Goal: Task Accomplishment & Management: Manage account settings

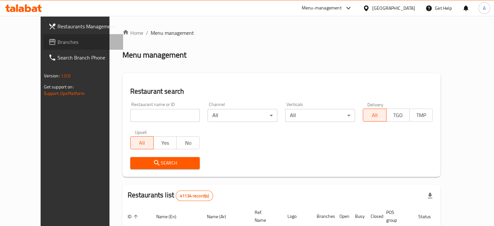
click at [58, 42] on span "Branches" at bounding box center [88, 42] width 60 height 8
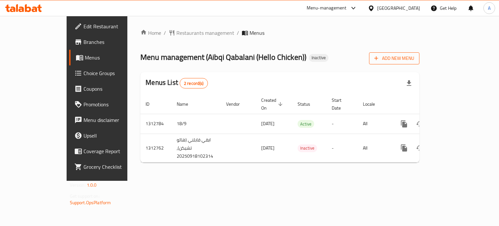
click at [414, 59] on span "Add New Menu" at bounding box center [394, 58] width 40 height 8
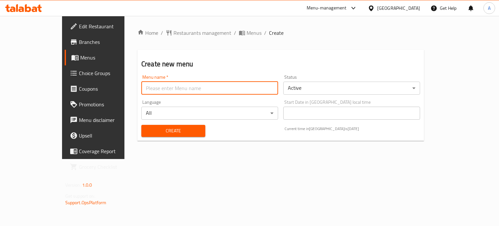
click at [186, 85] on input "text" at bounding box center [209, 88] width 137 height 13
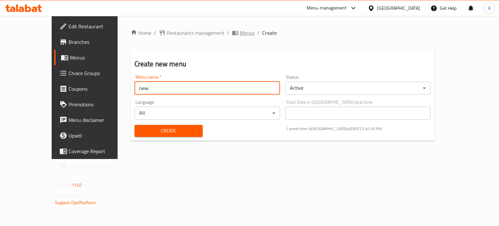
type input "new"
click at [240, 33] on span "Menus" at bounding box center [247, 33] width 15 height 8
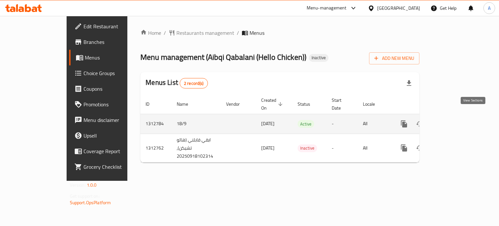
click at [455, 120] on icon "enhanced table" at bounding box center [451, 124] width 8 height 8
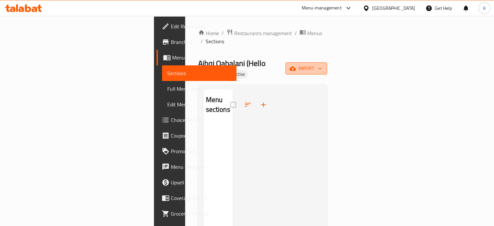
click at [322, 64] on span "import" at bounding box center [306, 68] width 31 height 8
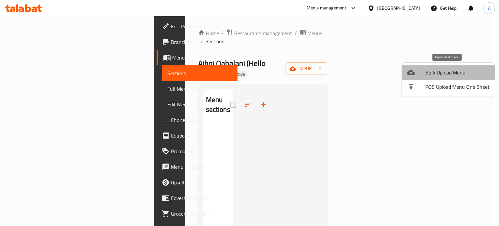
click at [449, 69] on span "Bulk Upload Menu" at bounding box center [457, 73] width 64 height 8
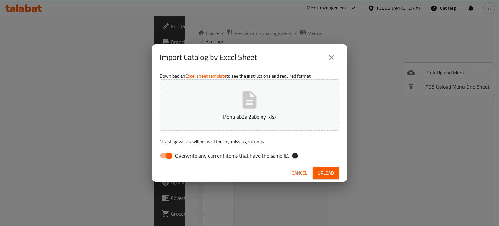
click at [161, 157] on input "Overwrite any current items that have the same ID." at bounding box center [168, 155] width 37 height 12
checkbox input "false"
click at [326, 175] on span "Upload" at bounding box center [326, 173] width 16 height 8
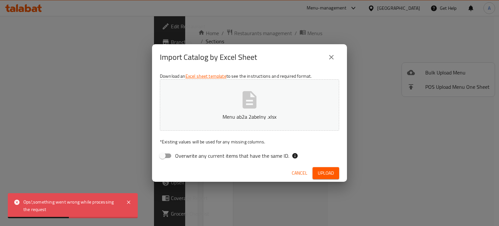
click at [335, 56] on icon "close" at bounding box center [332, 57] width 8 height 8
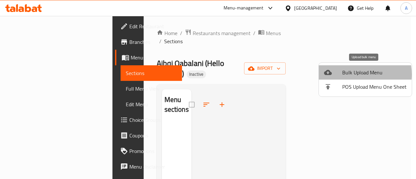
click at [353, 74] on span "Bulk Upload Menu" at bounding box center [374, 73] width 64 height 8
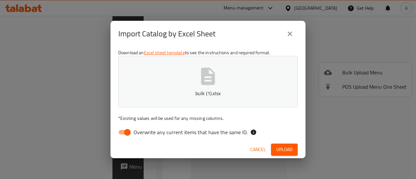
click at [128, 135] on input "Overwrite any current items that have the same ID." at bounding box center [127, 132] width 37 height 12
checkbox input "false"
click at [283, 150] on span "Upload" at bounding box center [284, 150] width 16 height 8
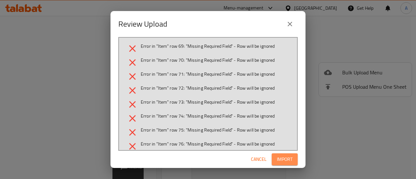
click at [277, 157] on span "Import" at bounding box center [285, 159] width 16 height 8
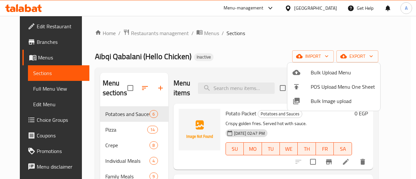
click at [362, 30] on div at bounding box center [208, 89] width 416 height 179
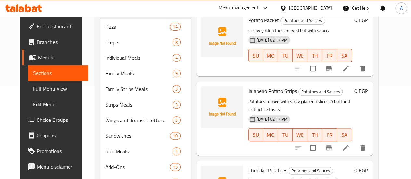
scroll to position [32, 0]
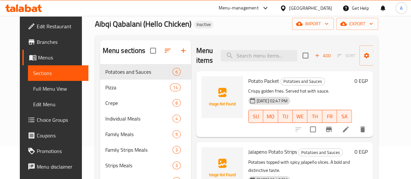
click at [38, 91] on span "Full Menu View" at bounding box center [58, 89] width 50 height 8
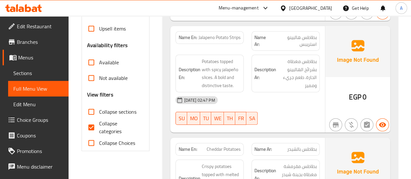
scroll to position [195, 0]
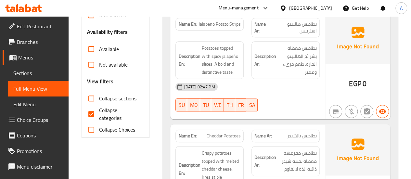
click at [112, 112] on span "Collapse categories" at bounding box center [119, 114] width 40 height 16
click at [99, 112] on input "Collapse categories" at bounding box center [92, 114] width 16 height 16
checkbox input "false"
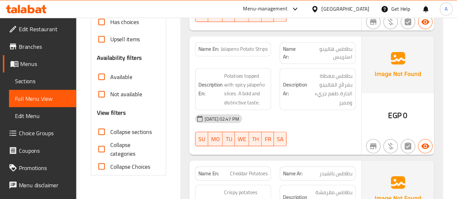
scroll to position [0, 0]
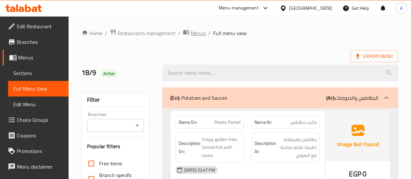
click at [195, 37] on span "Menus" at bounding box center [198, 33] width 15 height 8
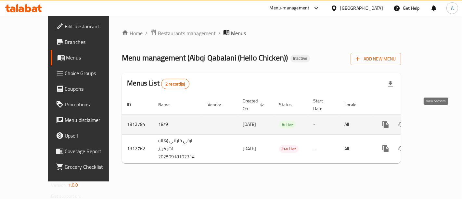
click at [435, 121] on link "enhanced table" at bounding box center [433, 125] width 16 height 16
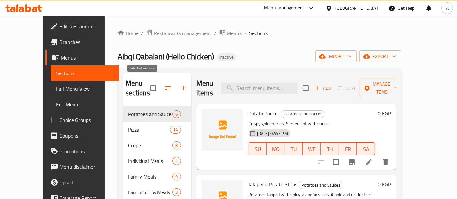
click at [146, 83] on input "checkbox" at bounding box center [153, 88] width 14 height 14
checkbox input "true"
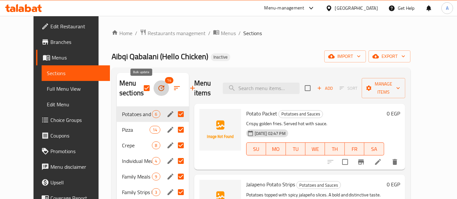
click at [157, 89] on icon "button" at bounding box center [161, 88] width 8 height 8
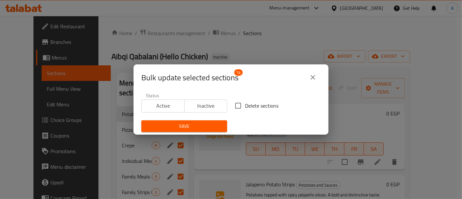
click at [256, 103] on span "Delete sections" at bounding box center [261, 106] width 33 height 8
click at [245, 103] on input "Delete sections" at bounding box center [238, 106] width 14 height 14
checkbox input "true"
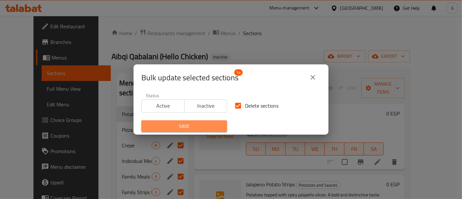
click at [224, 124] on button "Save" at bounding box center [184, 126] width 86 height 12
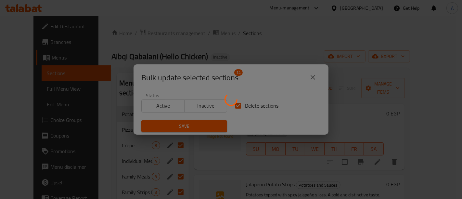
checkbox input "false"
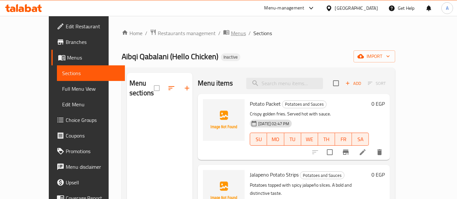
click at [231, 36] on span "Menus" at bounding box center [238, 33] width 15 height 8
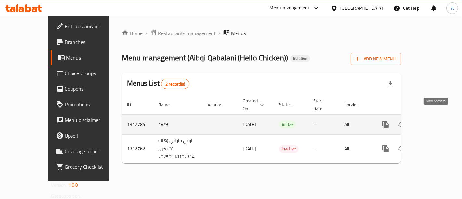
click at [436, 121] on icon "enhanced table" at bounding box center [433, 125] width 8 height 8
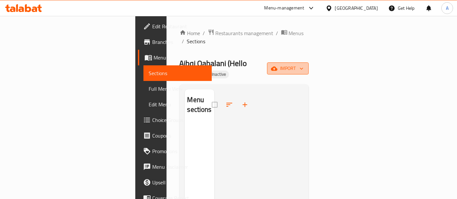
click at [308, 62] on button "import" at bounding box center [288, 68] width 42 height 12
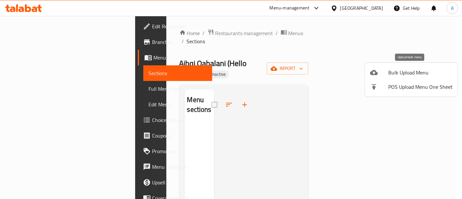
click at [414, 69] on span "Bulk Upload Menu" at bounding box center [420, 73] width 64 height 8
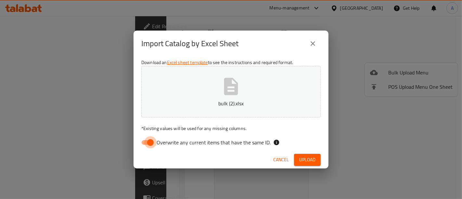
click at [149, 140] on input "Overwrite any current items that have the same ID." at bounding box center [150, 142] width 37 height 12
checkbox input "false"
click at [308, 156] on span "Upload" at bounding box center [307, 160] width 16 height 8
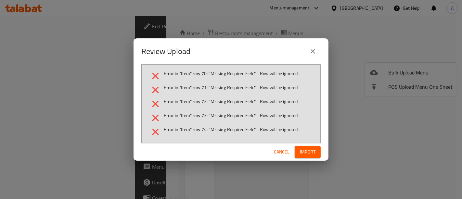
click at [278, 152] on span "Cancel" at bounding box center [282, 152] width 16 height 8
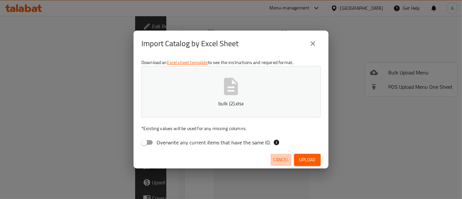
click at [284, 158] on span "Cancel" at bounding box center [281, 160] width 16 height 8
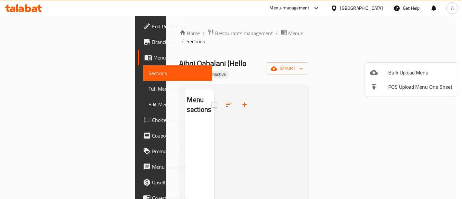
click at [53, 117] on div at bounding box center [231, 99] width 462 height 199
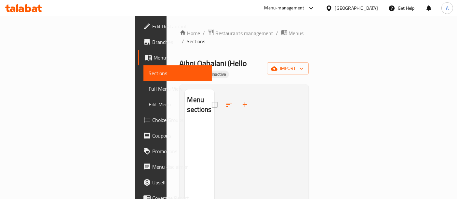
click at [152, 117] on span "Choice Groups" at bounding box center [179, 120] width 54 height 8
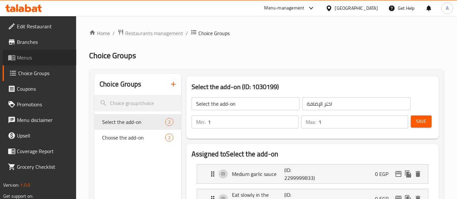
click at [39, 57] on span "Menus" at bounding box center [44, 58] width 54 height 8
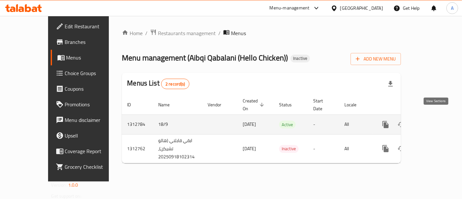
click at [435, 121] on icon "enhanced table" at bounding box center [433, 125] width 8 height 8
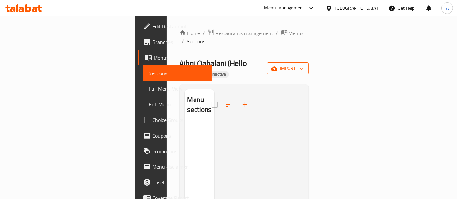
click at [277, 65] on icon "button" at bounding box center [274, 68] width 6 height 6
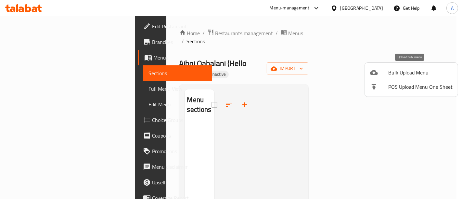
click at [409, 71] on span "Bulk Upload Menu" at bounding box center [420, 73] width 64 height 8
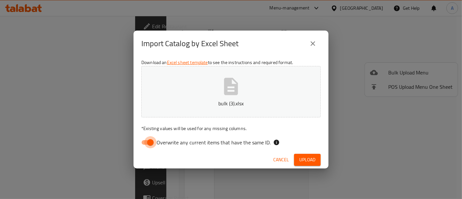
click at [148, 140] on input "Overwrite any current items that have the same ID." at bounding box center [150, 142] width 37 height 12
checkbox input "false"
click at [303, 158] on span "Upload" at bounding box center [307, 160] width 16 height 8
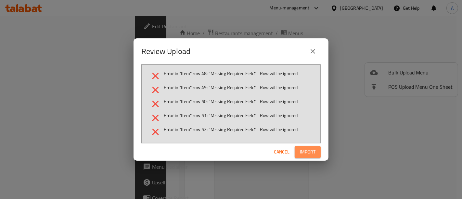
click at [303, 153] on span "Import" at bounding box center [308, 152] width 16 height 8
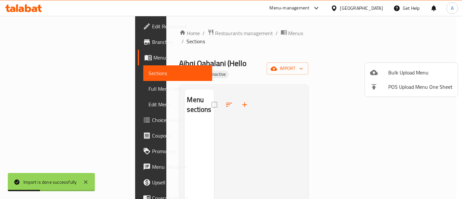
click at [387, 30] on div at bounding box center [231, 99] width 462 height 199
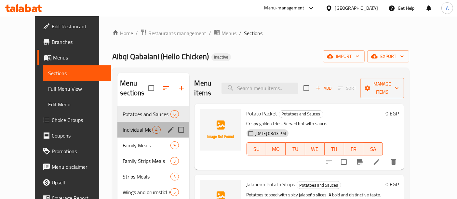
click at [140, 122] on div "Individual Meals 4" at bounding box center [152, 130] width 71 height 16
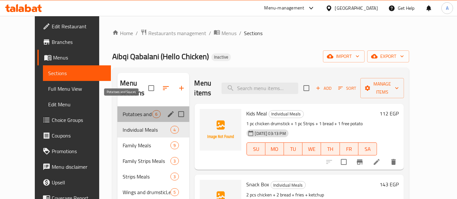
click at [140, 110] on span "Potatoes and Sauces" at bounding box center [137, 114] width 30 height 8
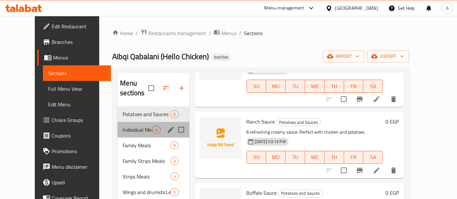
click at [135, 122] on div "Individual Meals 4" at bounding box center [152, 130] width 71 height 16
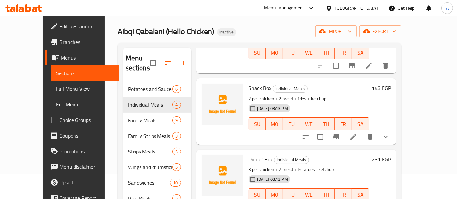
scroll to position [36, 0]
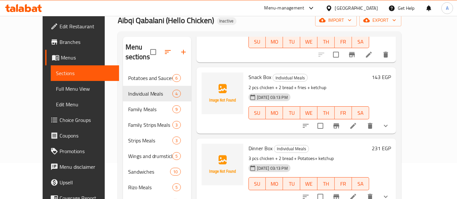
click at [393, 118] on button "show more" at bounding box center [386, 126] width 16 height 16
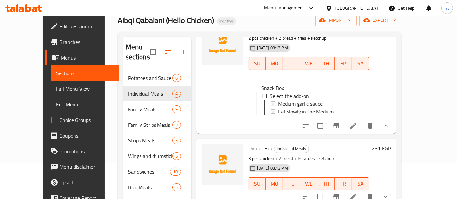
scroll to position [126, 0]
click at [56, 88] on span "Full Menu View" at bounding box center [85, 89] width 58 height 8
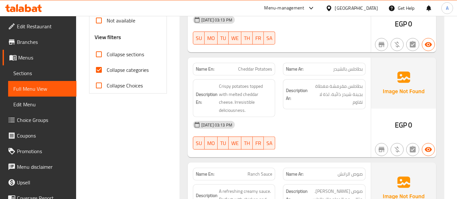
scroll to position [144, 0]
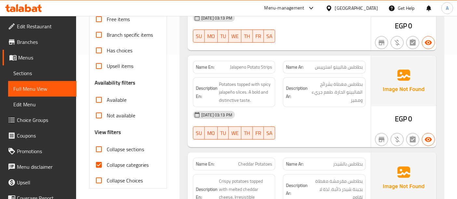
click at [140, 161] on span "Collapse categories" at bounding box center [128, 165] width 42 height 8
click at [107, 161] on input "Collapse categories" at bounding box center [99, 165] width 16 height 16
checkbox input "false"
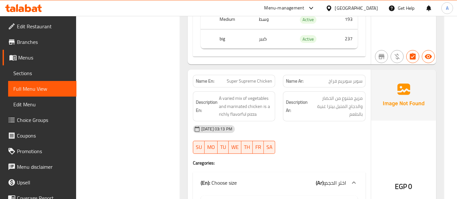
scroll to position [9995, 0]
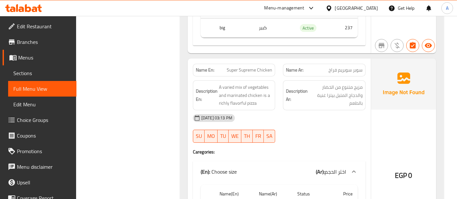
click at [323, 185] on th "Status" at bounding box center [311, 194] width 39 height 19
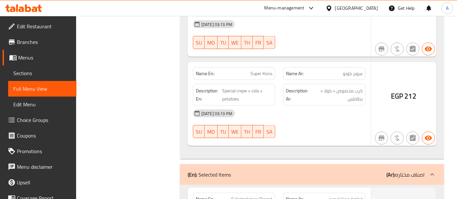
scroll to position [13382, 0]
